Goal: Transaction & Acquisition: Purchase product/service

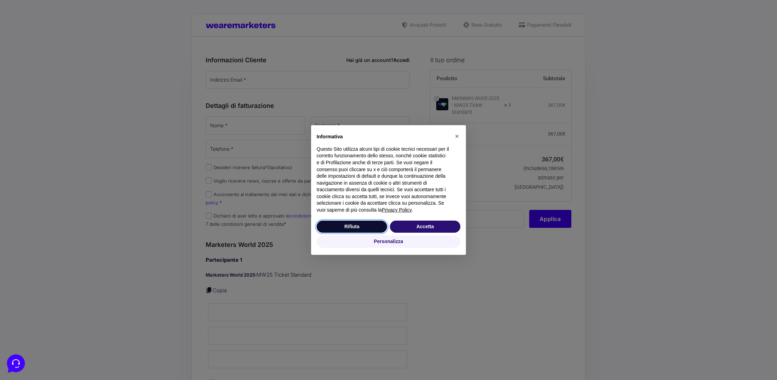
click at [359, 226] on button "Rifiuta" at bounding box center [352, 227] width 71 height 12
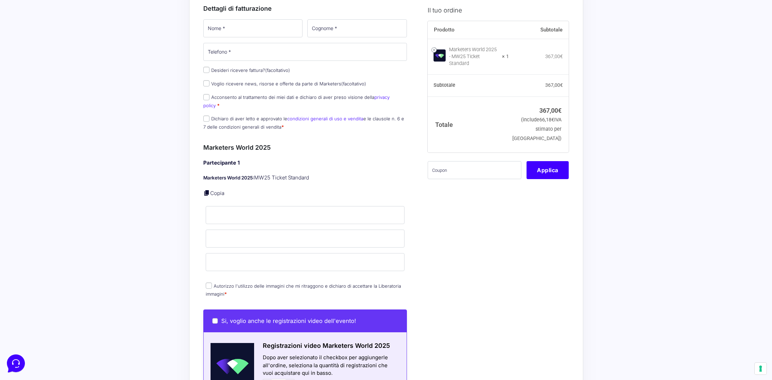
scroll to position [81, 0]
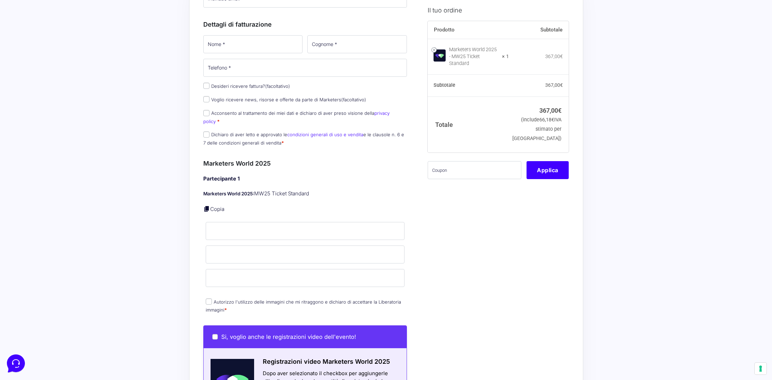
click at [332, 132] on link "condizioni generali di uso e vendita" at bounding box center [325, 135] width 76 height 6
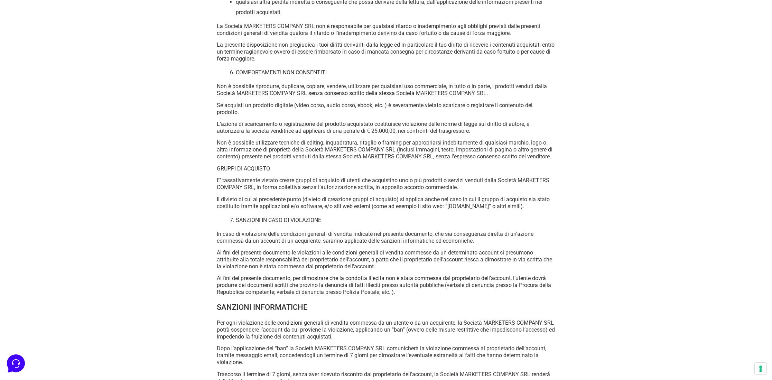
scroll to position [3664, 0]
